Goal: Information Seeking & Learning: Understand process/instructions

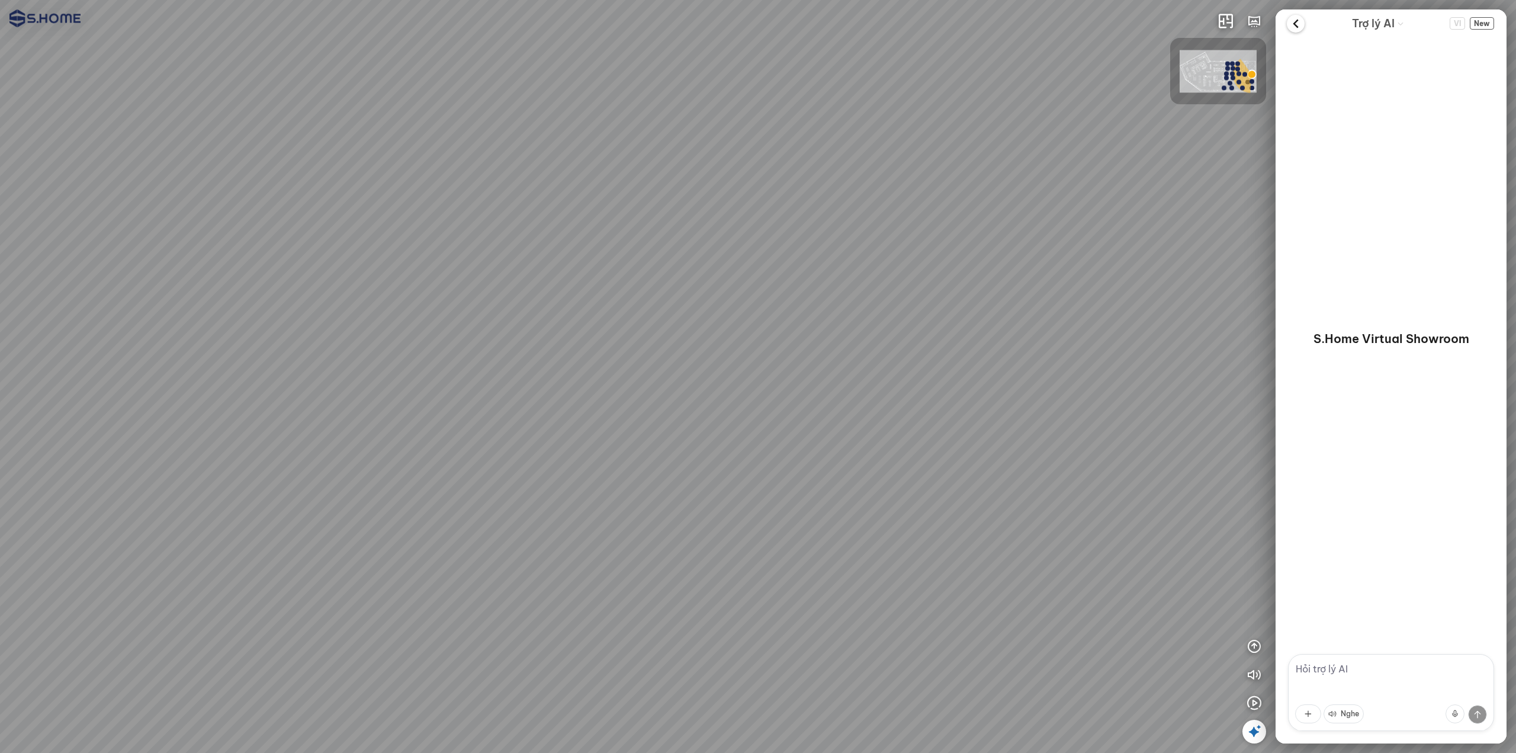
click at [1288, 24] on icon at bounding box center [1296, 24] width 18 height 18
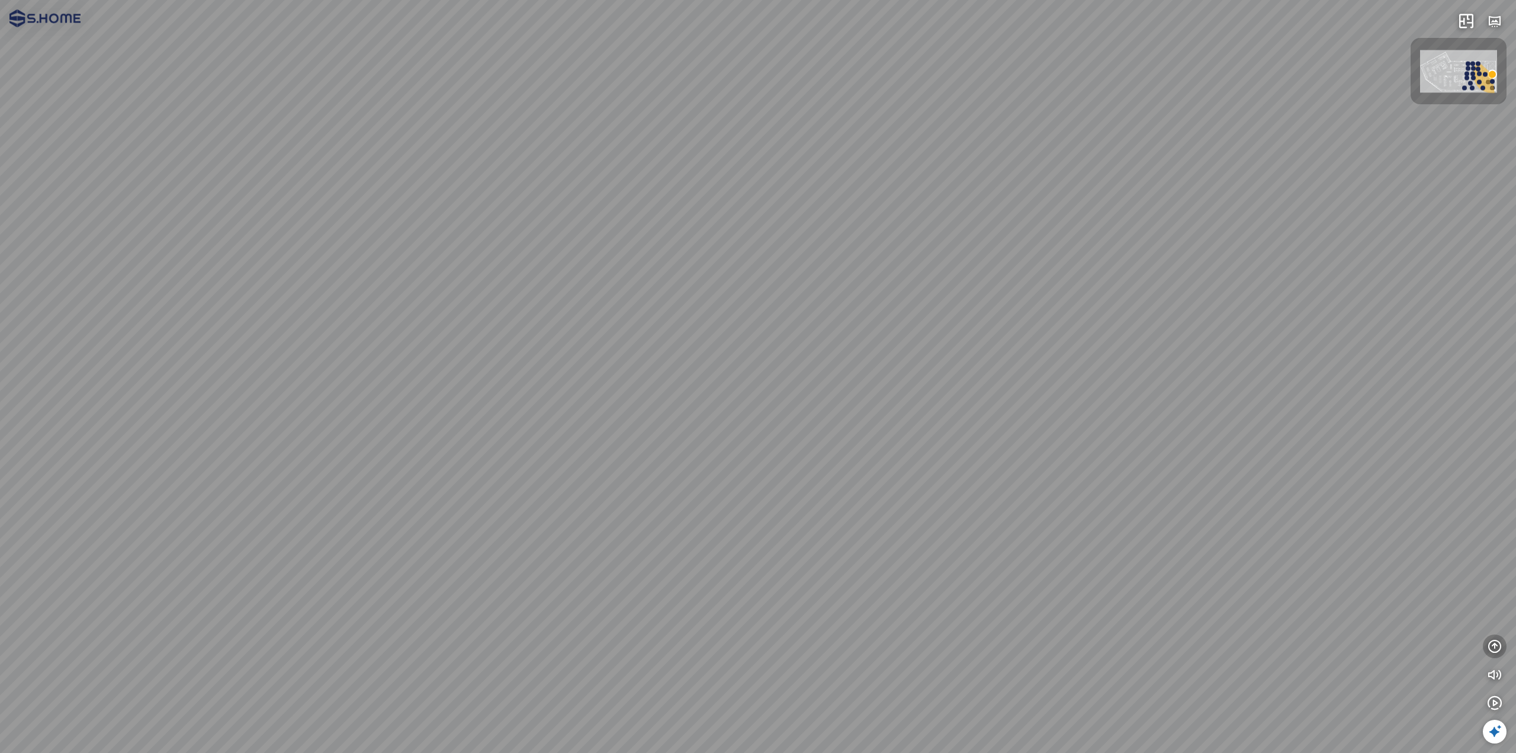
click at [1490, 648] on icon "button" at bounding box center [1494, 646] width 14 height 14
click at [1487, 584] on icon "button" at bounding box center [1494, 589] width 14 height 14
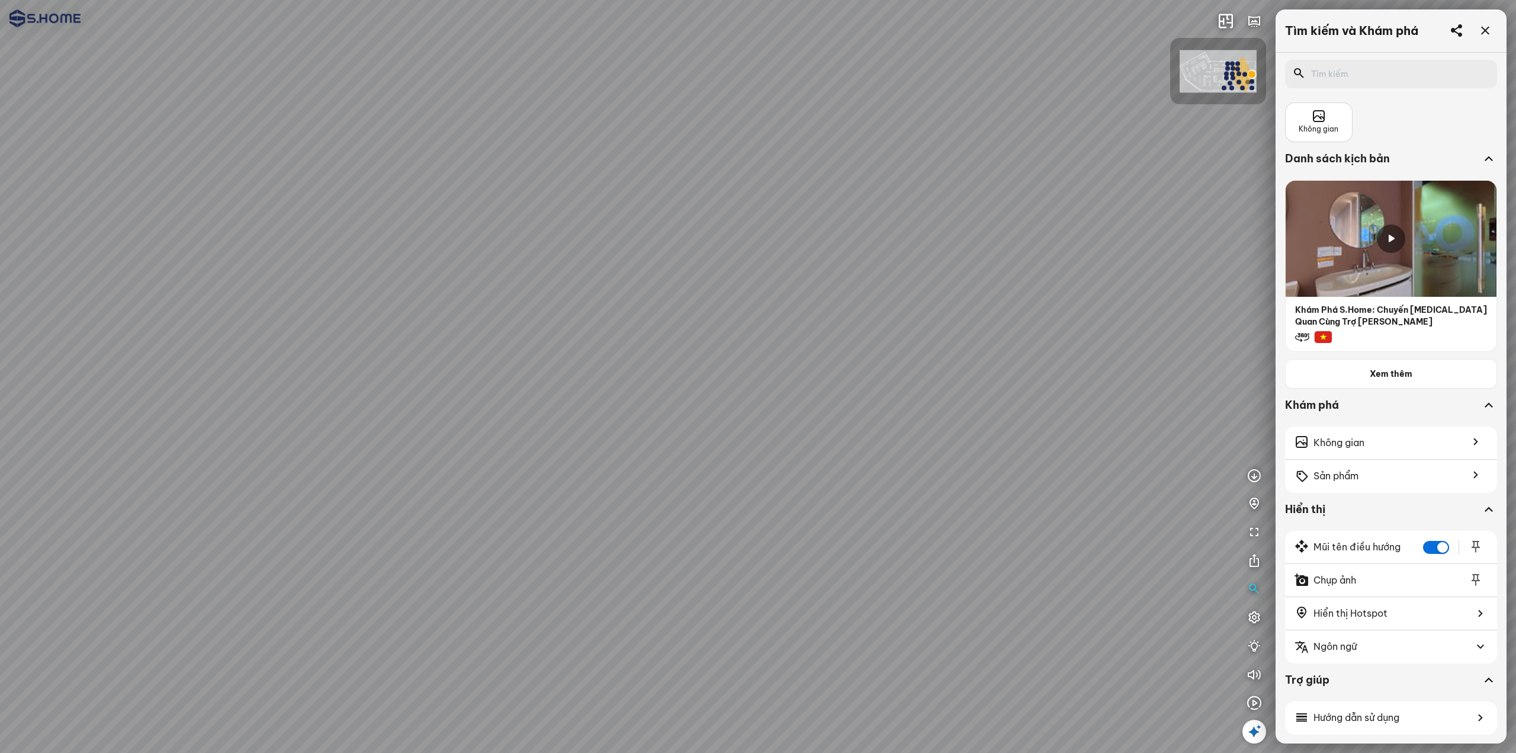
click at [1359, 79] on input "text" at bounding box center [1394, 74] width 167 height 12
type input "h"
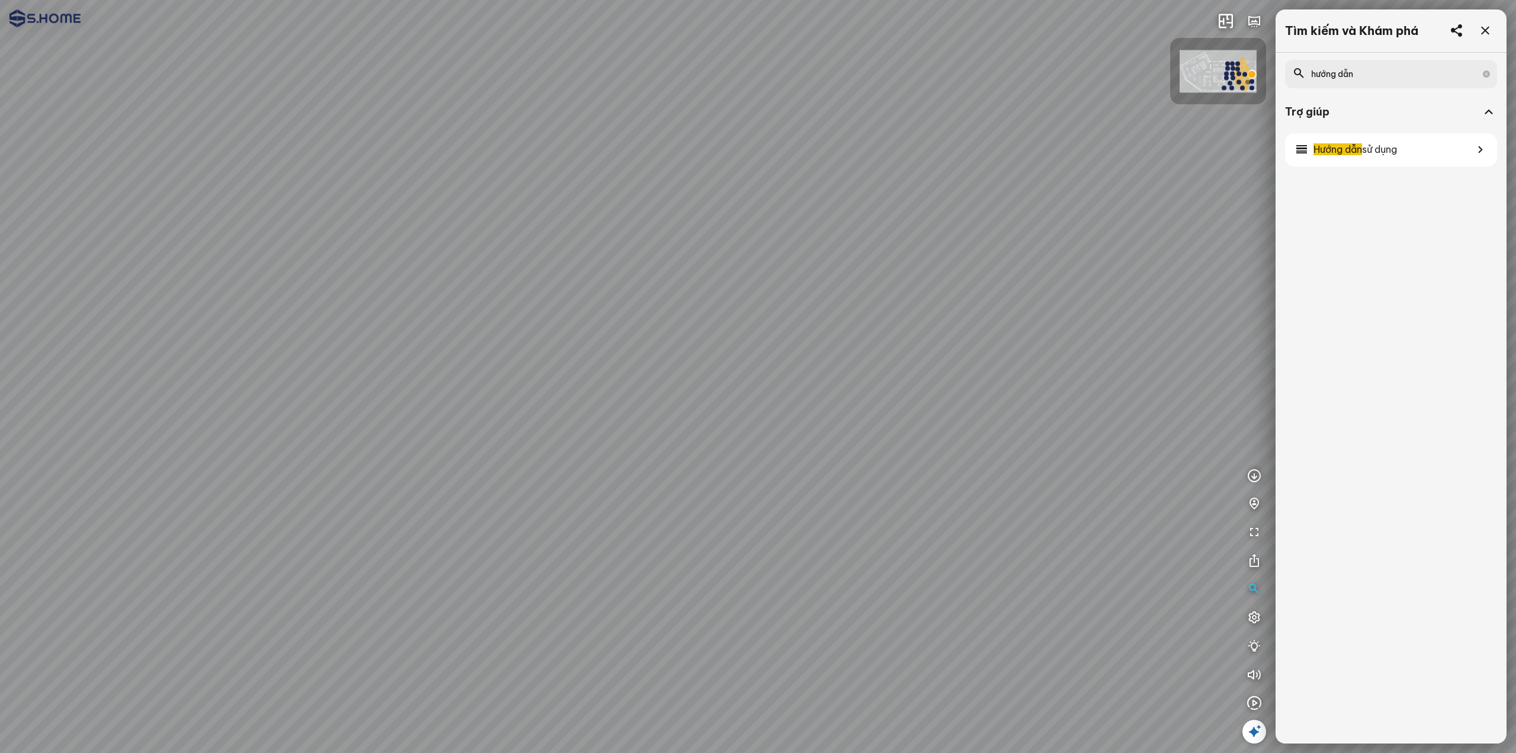
type input "hướng dẫn"
click at [1255, 674] on icon "button" at bounding box center [1254, 674] width 14 height 14
